Goal: Information Seeking & Learning: Learn about a topic

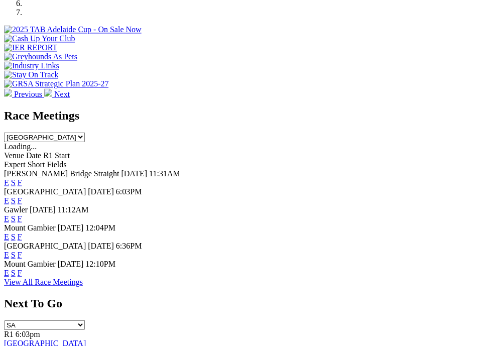
scroll to position [409, 0]
click at [22, 195] on link "F" at bounding box center [20, 199] width 5 height 9
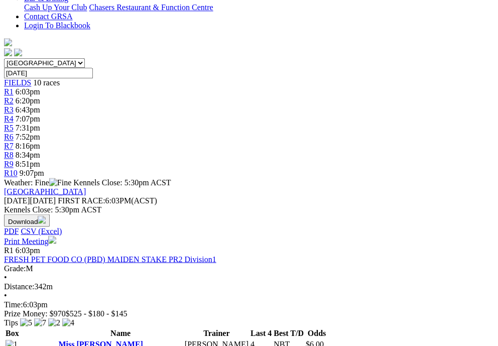
scroll to position [317, 0]
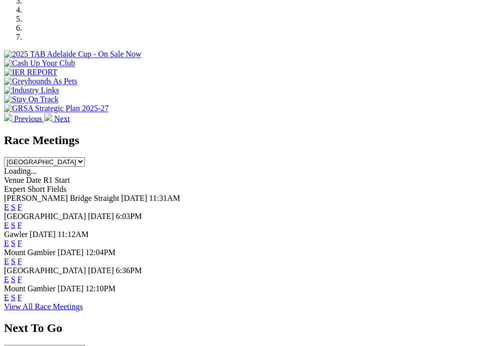
scroll to position [380, 0]
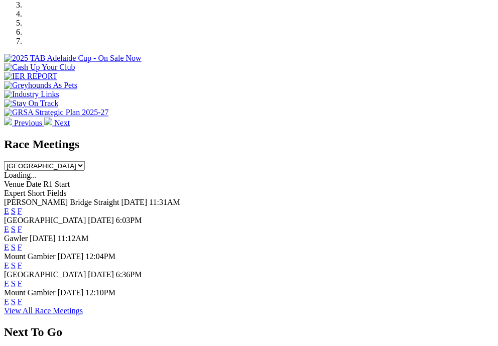
click at [9, 224] on link "E" at bounding box center [6, 228] width 5 height 9
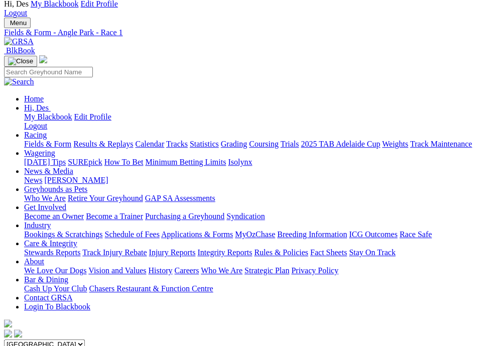
scroll to position [45, 0]
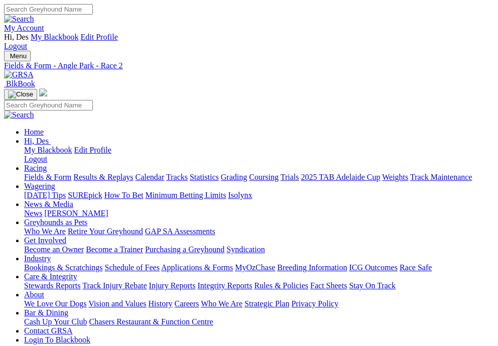
scroll to position [11, 0]
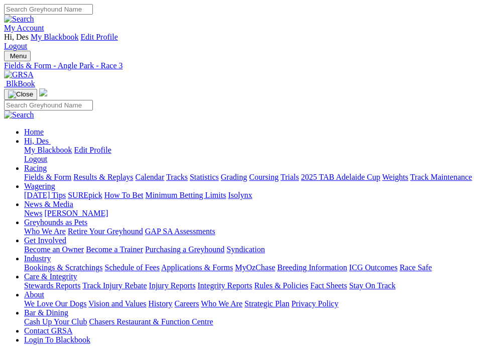
click at [8, 58] on img "Toggle navigation" at bounding box center [8, 58] width 0 height 0
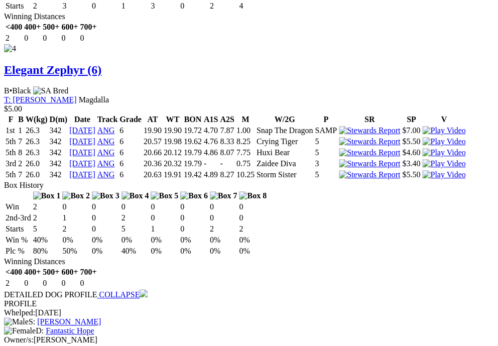
scroll to position [2185, 0]
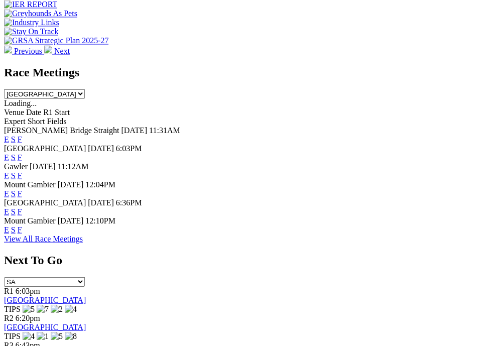
scroll to position [454, 0]
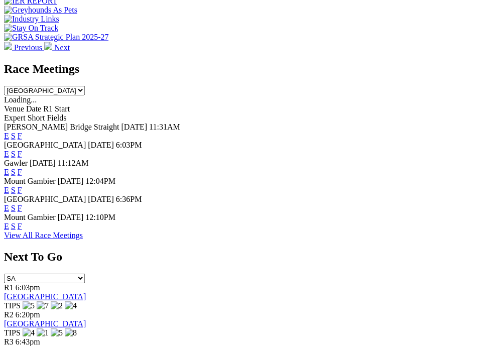
click at [9, 168] on link "E" at bounding box center [6, 172] width 5 height 9
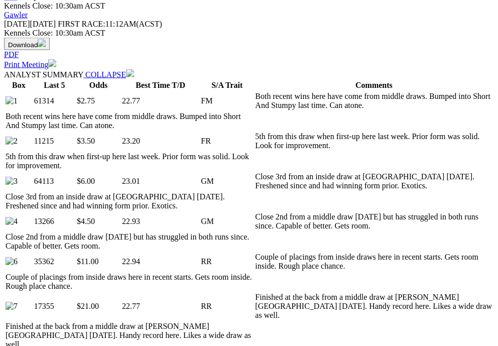
scroll to position [492, 0]
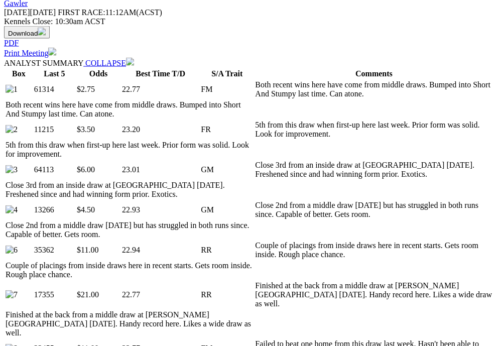
scroll to position [500, 0]
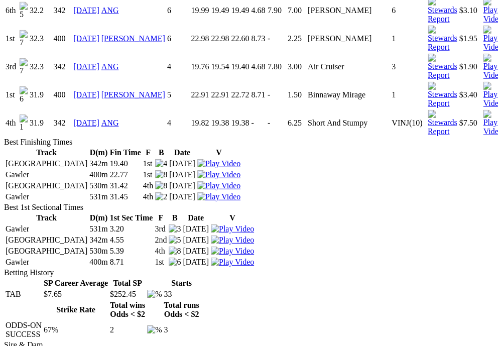
scroll to position [1588, 0]
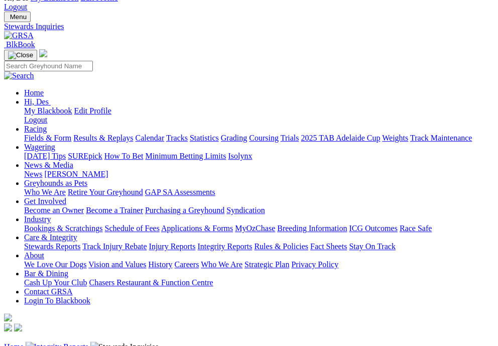
scroll to position [37, 0]
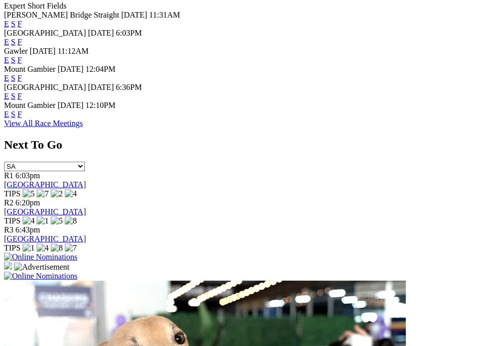
scroll to position [563, 0]
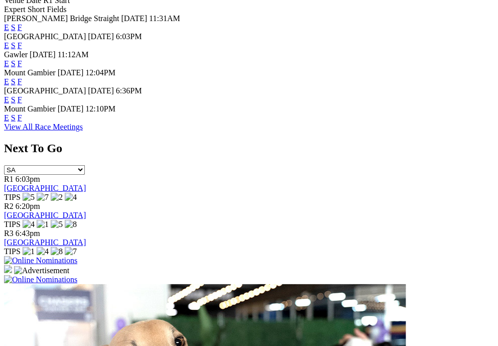
click at [22, 104] on link "F" at bounding box center [20, 99] width 5 height 9
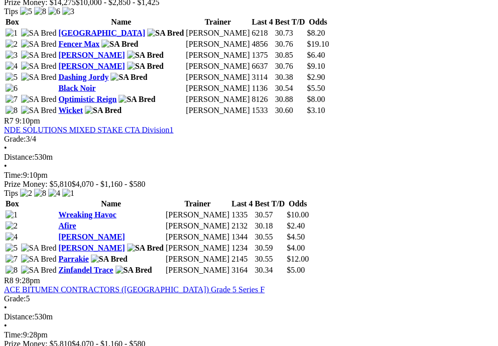
scroll to position [1507, 0]
